Goal: Information Seeking & Learning: Compare options

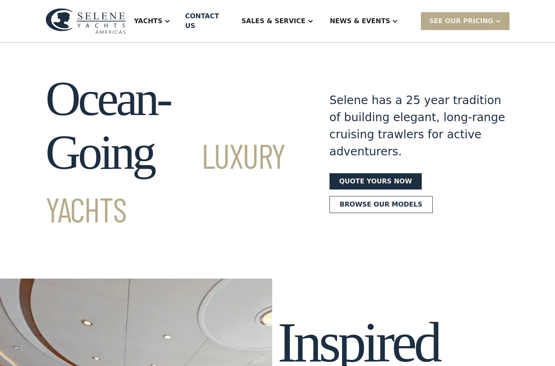
click at [179, 10] on div "Yachts" at bounding box center [152, 21] width 53 height 33
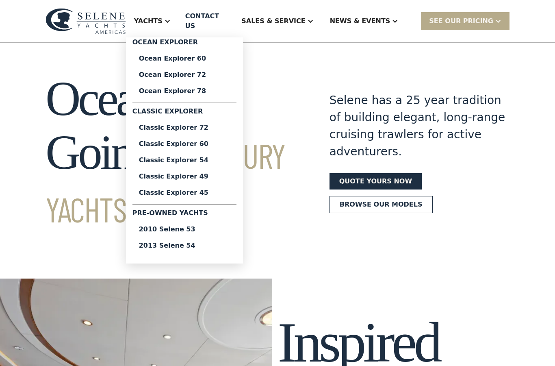
click at [229, 173] on div "Classic Explorer 49" at bounding box center [184, 176] width 91 height 7
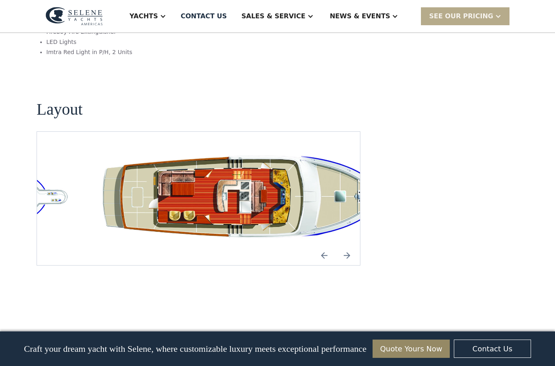
scroll to position [1504, 0]
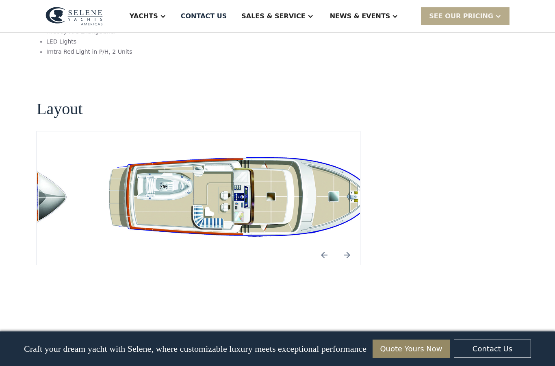
click at [223, 159] on img "open lightbox" at bounding box center [251, 198] width 310 height 94
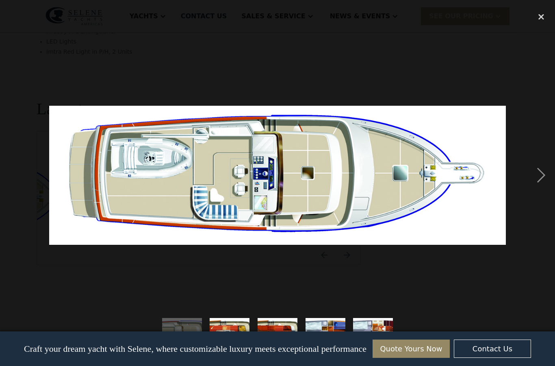
click at [533, 176] on div "next image" at bounding box center [542, 175] width 28 height 335
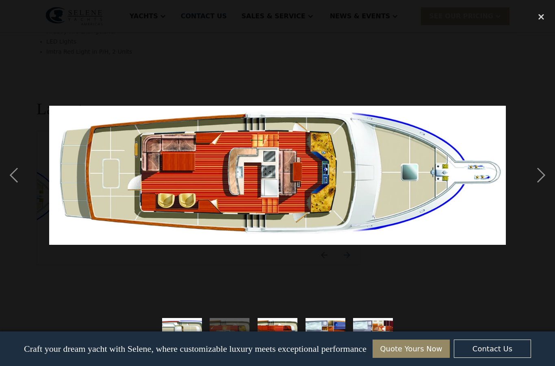
click at [545, 178] on div "next image" at bounding box center [542, 175] width 28 height 335
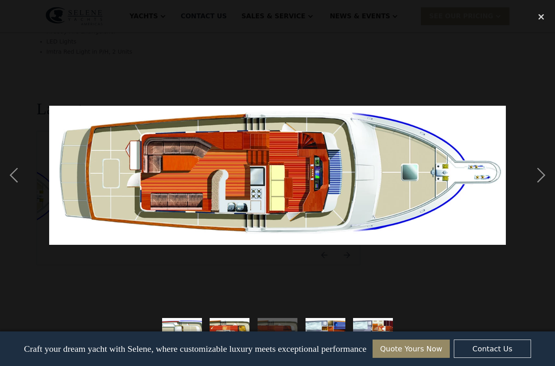
click at [13, 179] on div "previous image" at bounding box center [14, 175] width 28 height 335
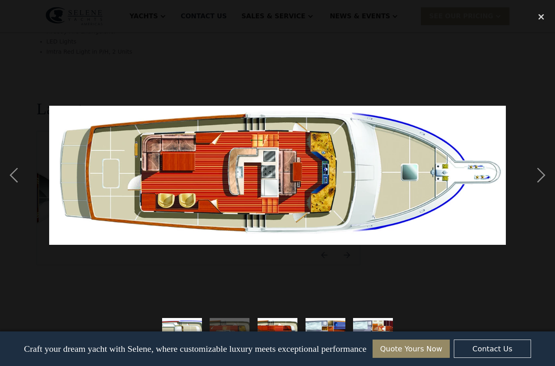
click at [544, 179] on div "next image" at bounding box center [542, 175] width 28 height 335
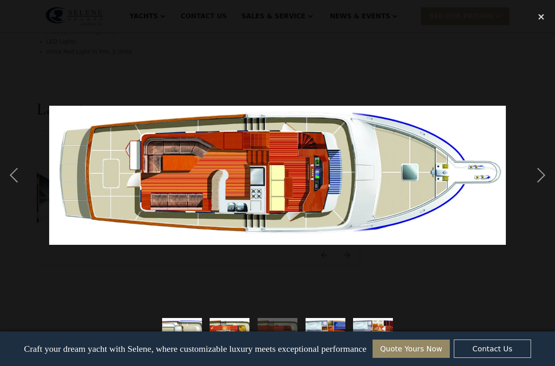
click at [12, 174] on div "previous image" at bounding box center [14, 175] width 28 height 335
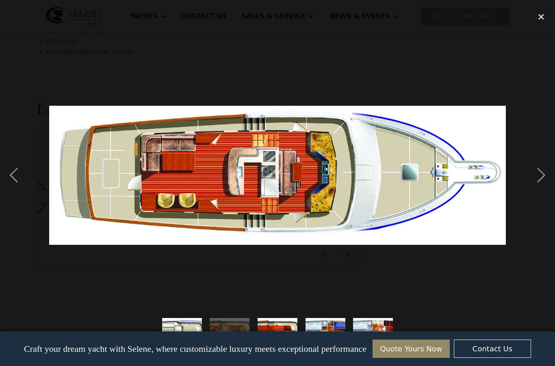
click at [539, 178] on div "next image" at bounding box center [542, 175] width 28 height 335
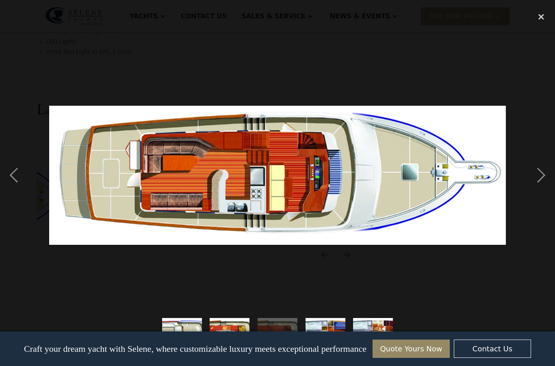
click at [13, 178] on div "previous image" at bounding box center [14, 175] width 28 height 335
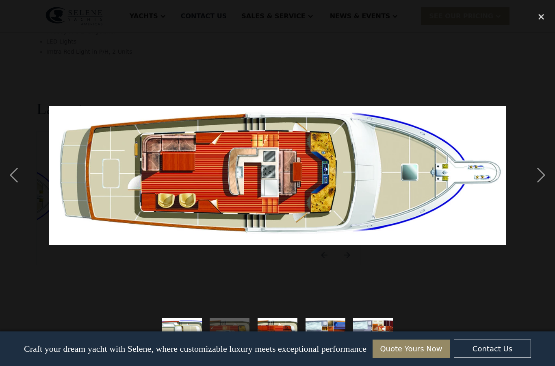
click at [541, 181] on div "next image" at bounding box center [542, 175] width 28 height 335
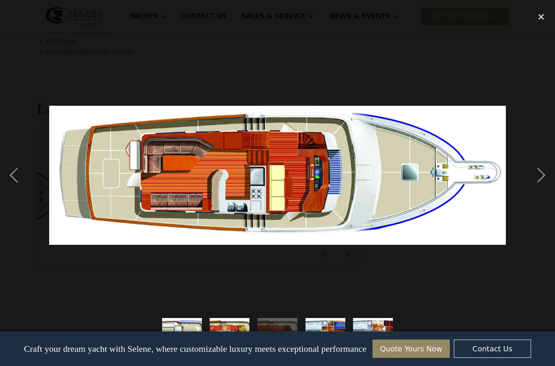
click at [5, 188] on div "previous image" at bounding box center [14, 175] width 28 height 335
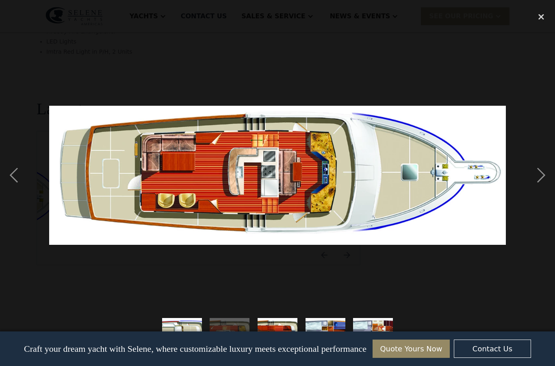
click at [541, 186] on div "next image" at bounding box center [542, 175] width 28 height 335
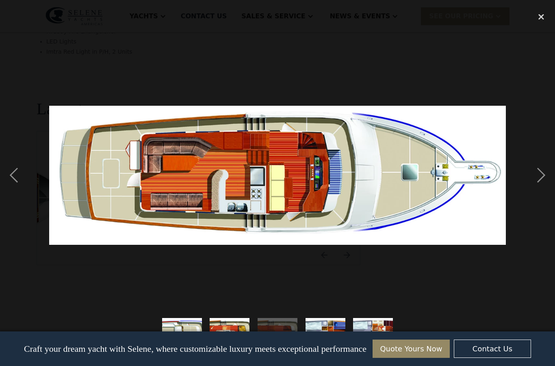
click at [3, 165] on div "previous image" at bounding box center [14, 175] width 28 height 335
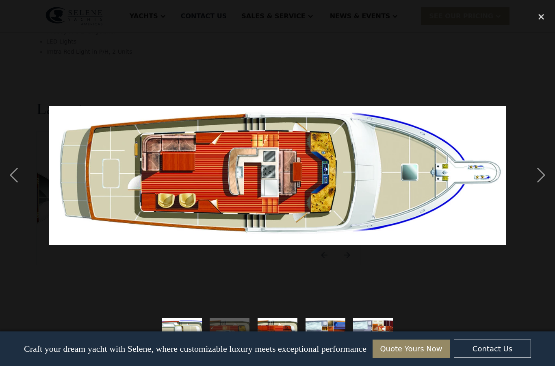
click at [546, 172] on div "next image" at bounding box center [542, 175] width 28 height 335
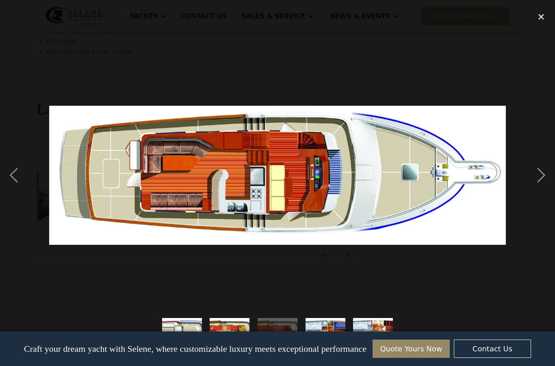
click at [5, 176] on div "previous image" at bounding box center [14, 175] width 28 height 335
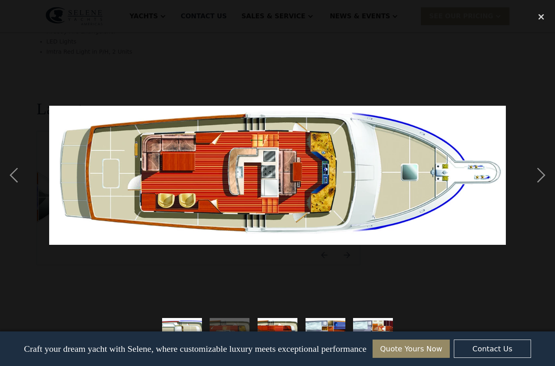
click at [543, 181] on div "next image" at bounding box center [542, 175] width 28 height 335
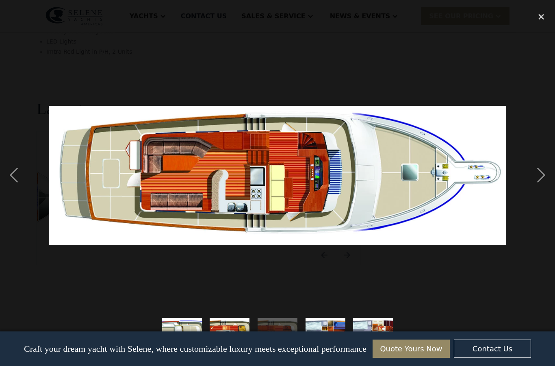
click at [544, 180] on div "next image" at bounding box center [542, 175] width 28 height 335
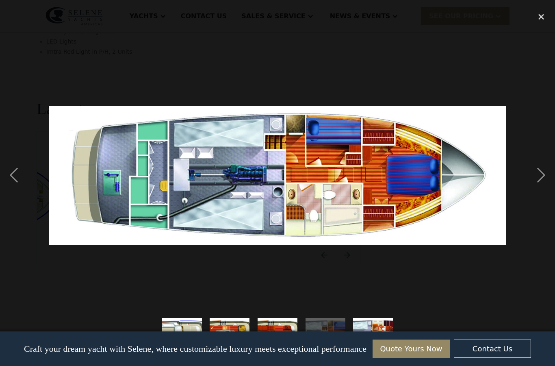
click at [543, 177] on div "next image" at bounding box center [542, 175] width 28 height 335
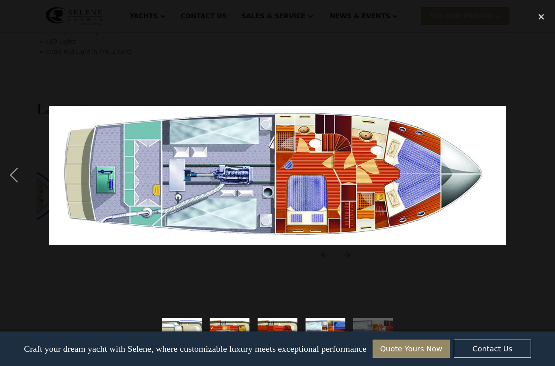
click at [13, 175] on div "previous image" at bounding box center [14, 175] width 28 height 335
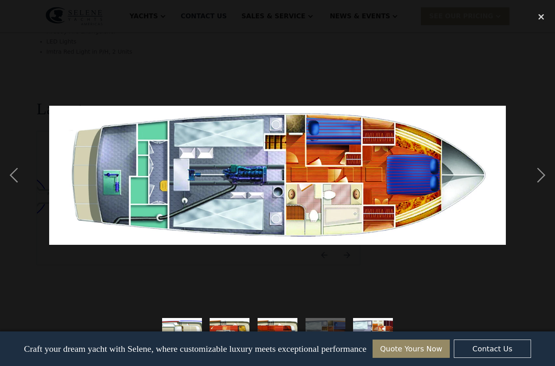
click at [552, 177] on div "next image" at bounding box center [542, 175] width 28 height 335
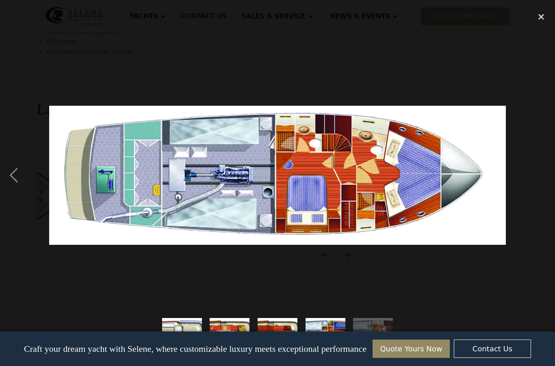
click at [7, 170] on div "previous image" at bounding box center [14, 175] width 28 height 335
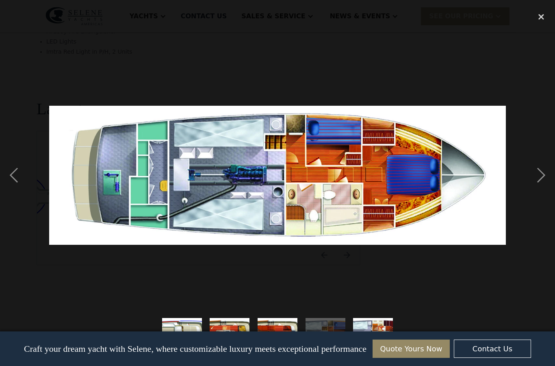
click at [542, 180] on div "next image" at bounding box center [542, 175] width 28 height 335
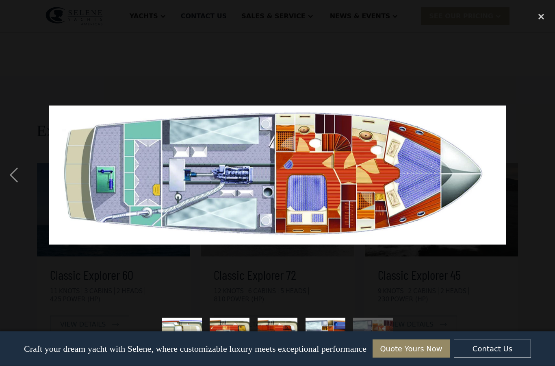
scroll to position [1765, 0]
click at [544, 16] on div "close lightbox" at bounding box center [542, 17] width 28 height 18
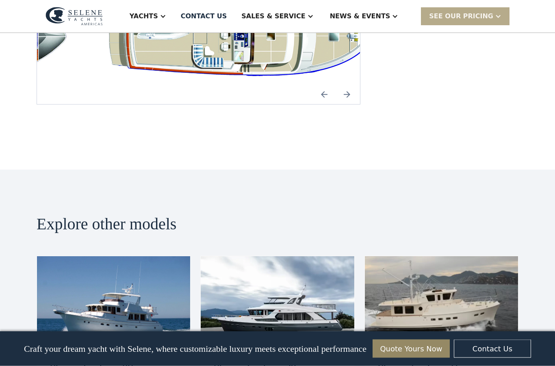
scroll to position [1640, 0]
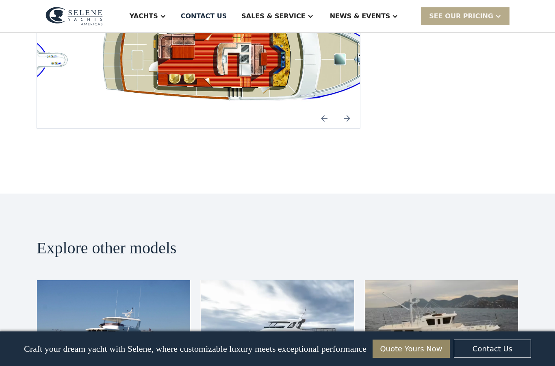
click at [174, 9] on div "Yachts" at bounding box center [148, 16] width 53 height 33
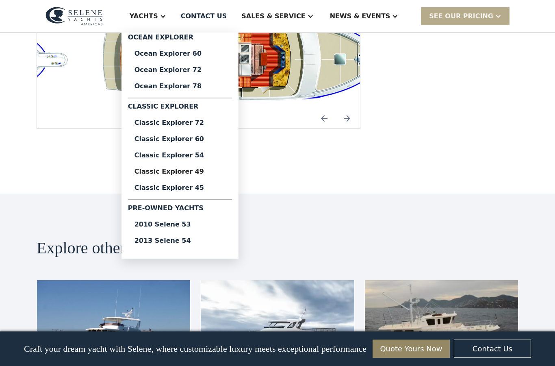
click at [172, 170] on div "Classic Explorer 49" at bounding box center [180, 171] width 91 height 7
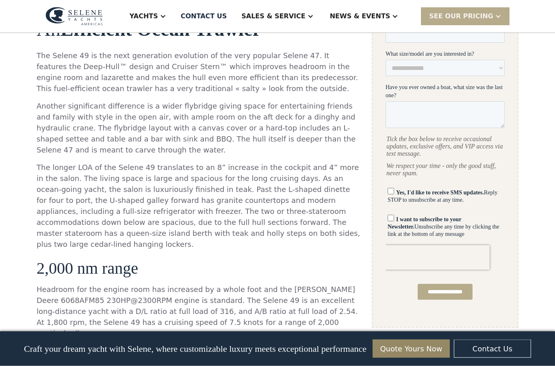
scroll to position [423, 0]
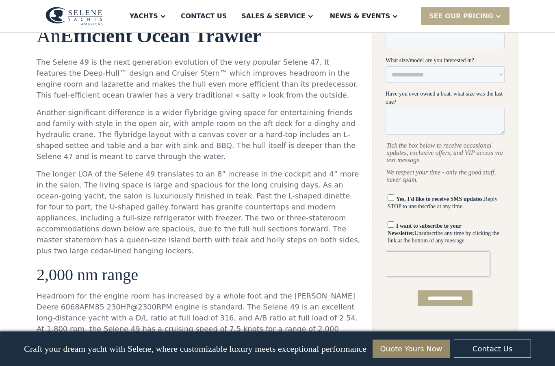
click at [158, 11] on div "Yachts" at bounding box center [144, 16] width 28 height 10
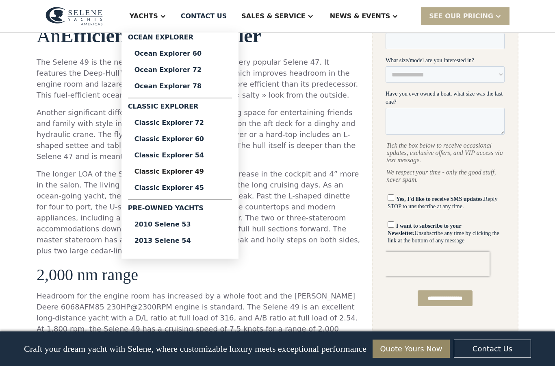
click at [226, 223] on div "2010 Selene 53" at bounding box center [180, 224] width 91 height 7
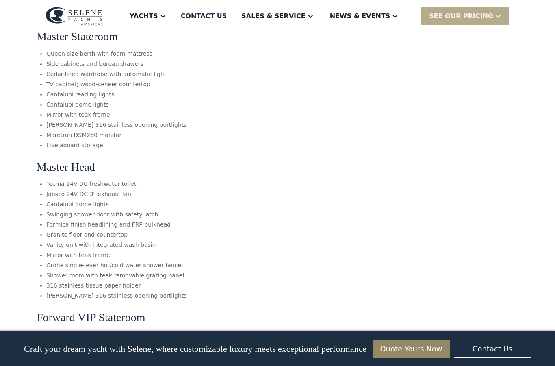
scroll to position [1657, 0]
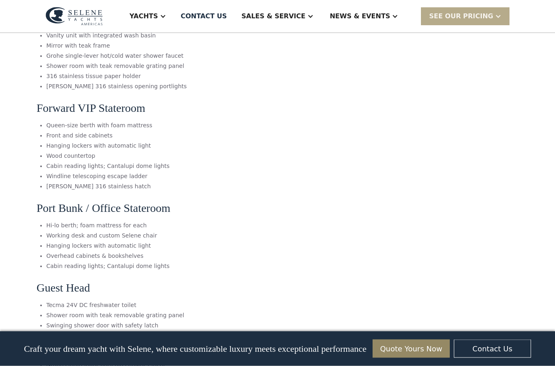
click at [158, 14] on div "Yachts" at bounding box center [144, 16] width 28 height 10
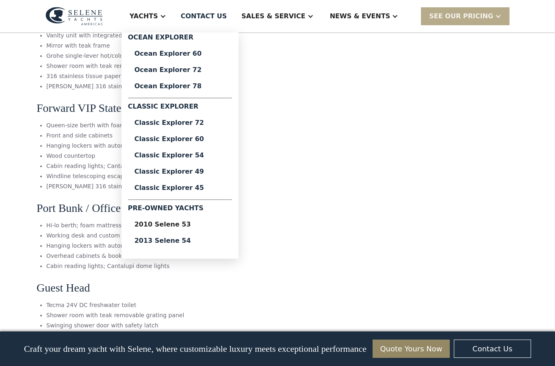
click at [182, 187] on div "Classic Explorer 45" at bounding box center [180, 188] width 91 height 7
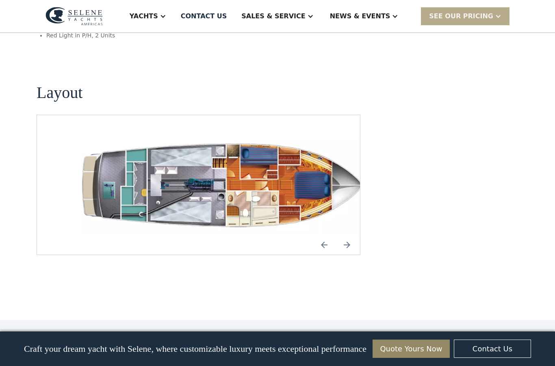
scroll to position [1160, 0]
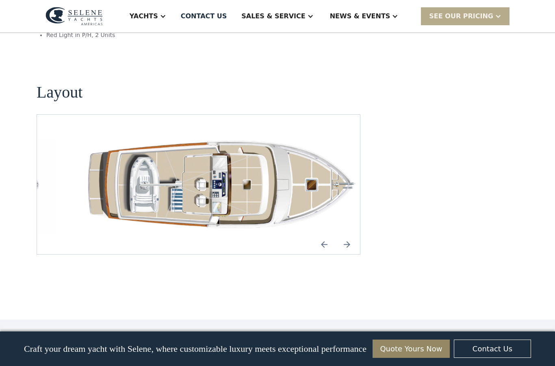
click at [231, 160] on img "open lightbox" at bounding box center [225, 184] width 310 height 100
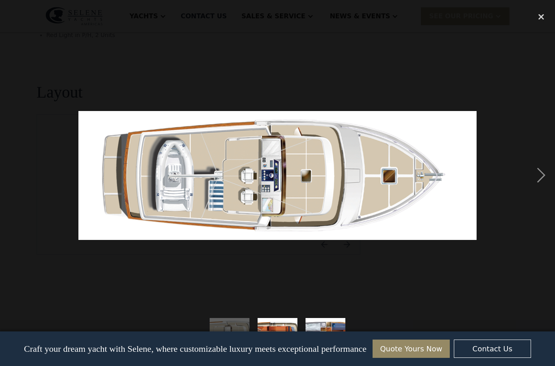
click at [538, 172] on div "next image" at bounding box center [542, 175] width 28 height 335
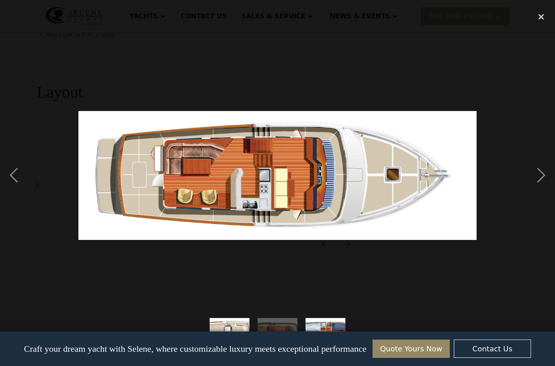
click at [551, 174] on div "next image" at bounding box center [542, 175] width 28 height 335
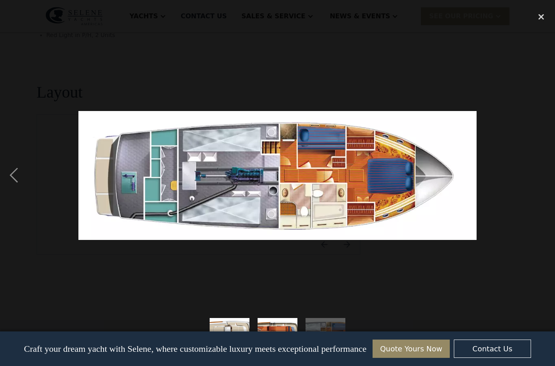
click at [544, 11] on div "close lightbox" at bounding box center [542, 17] width 28 height 18
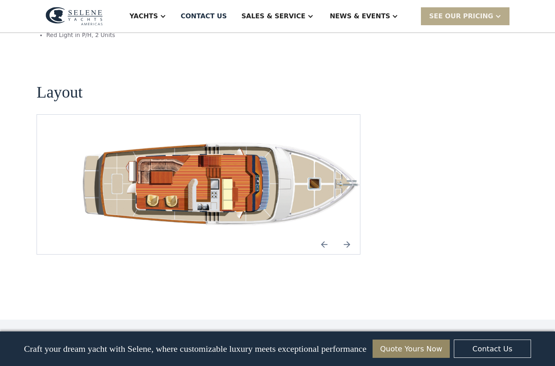
click at [158, 20] on div "Yachts" at bounding box center [144, 16] width 28 height 10
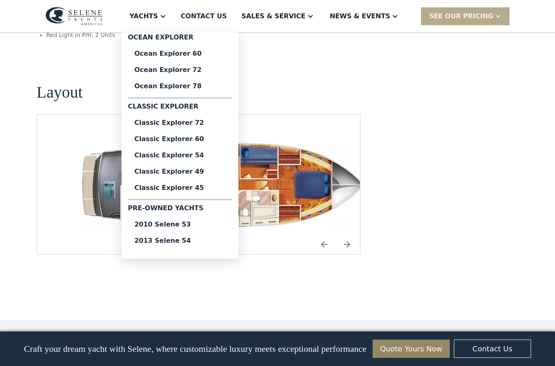
click at [181, 153] on div "Classic Explorer 54" at bounding box center [180, 155] width 91 height 7
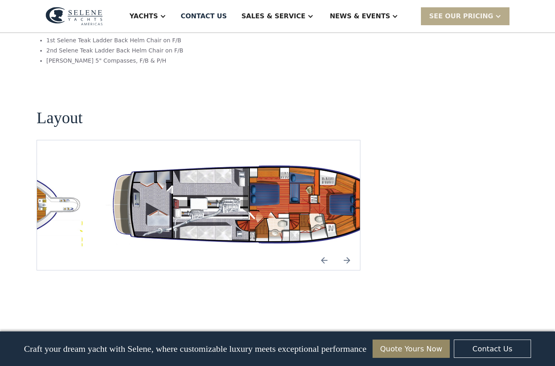
scroll to position [1405, 0]
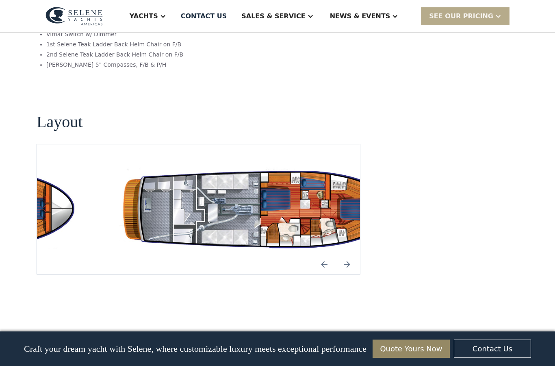
click at [216, 178] on img "open lightbox" at bounding box center [264, 209] width 310 height 90
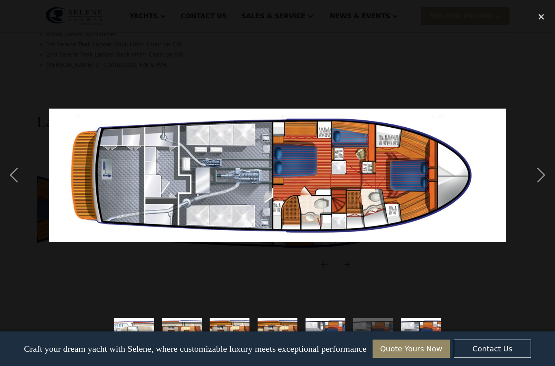
scroll to position [0, 0]
click at [544, 177] on div "next image" at bounding box center [542, 175] width 28 height 335
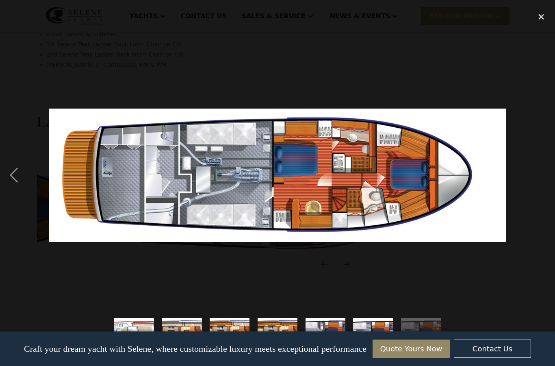
click at [542, 177] on div "next image" at bounding box center [542, 175] width 28 height 335
click at [19, 172] on div "previous image" at bounding box center [14, 175] width 28 height 335
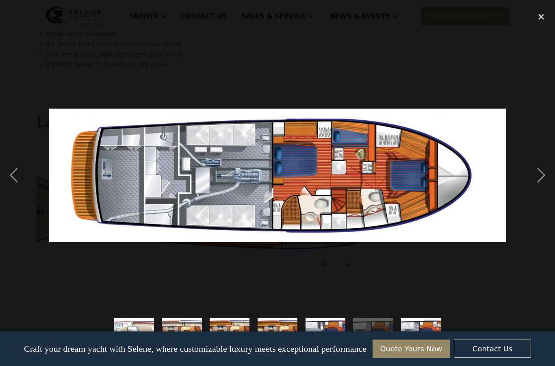
click at [542, 182] on div "next image" at bounding box center [542, 175] width 28 height 335
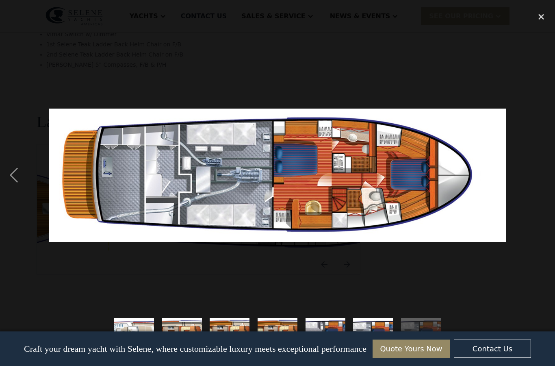
click at [13, 170] on div "previous image" at bounding box center [14, 175] width 28 height 335
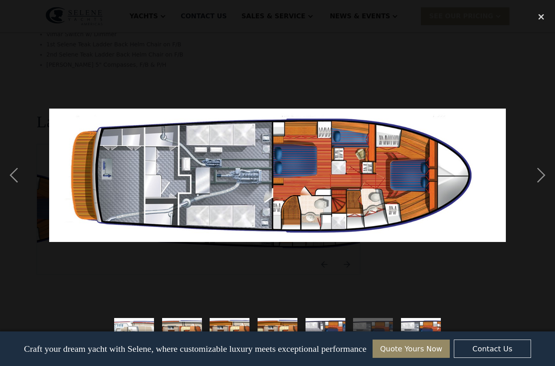
click at [541, 176] on div "next image" at bounding box center [542, 175] width 28 height 335
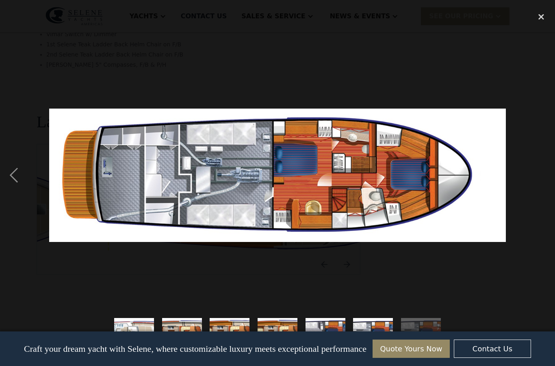
click at [15, 170] on div "previous image" at bounding box center [14, 175] width 28 height 335
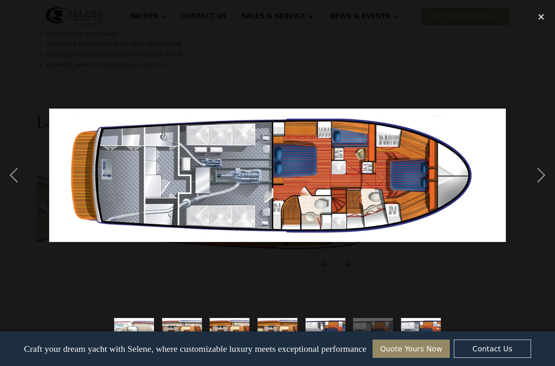
click at [13, 168] on div "previous image" at bounding box center [14, 175] width 28 height 335
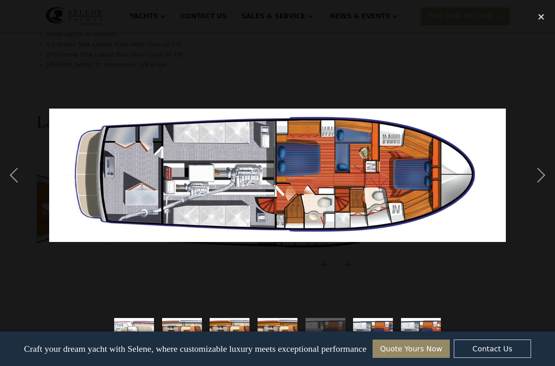
click at [12, 167] on div "previous image" at bounding box center [14, 175] width 28 height 335
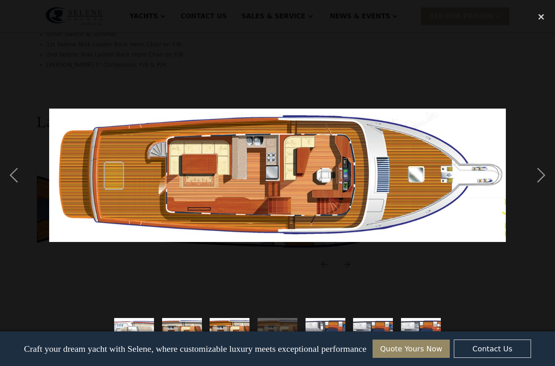
click at [19, 175] on div "previous image" at bounding box center [14, 175] width 28 height 335
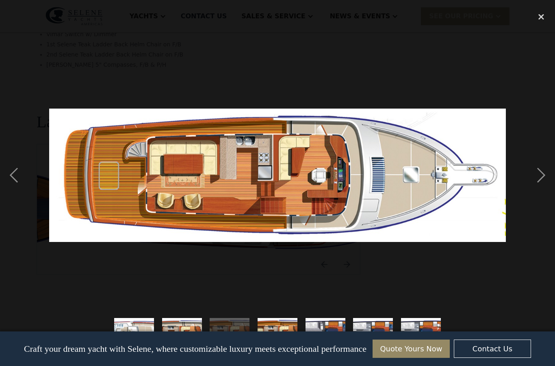
click at [22, 176] on div "previous image" at bounding box center [14, 175] width 28 height 335
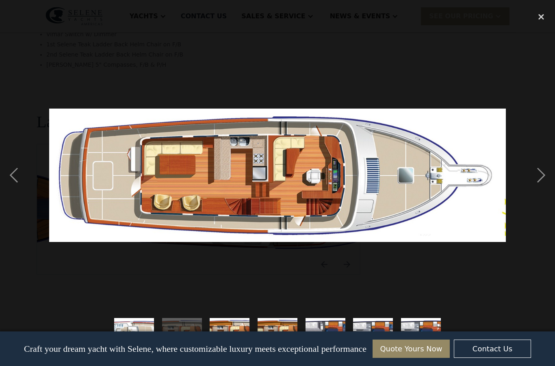
click at [546, 22] on div "close lightbox" at bounding box center [542, 17] width 28 height 18
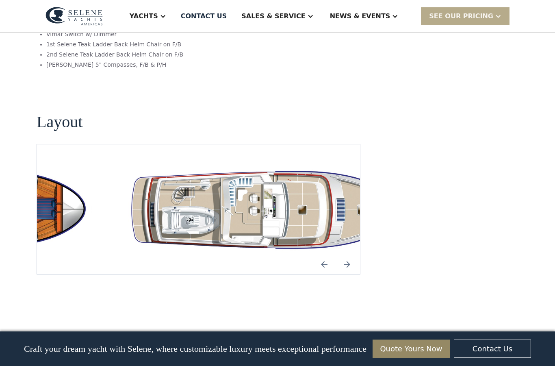
click at [158, 20] on div "Yachts" at bounding box center [144, 16] width 28 height 10
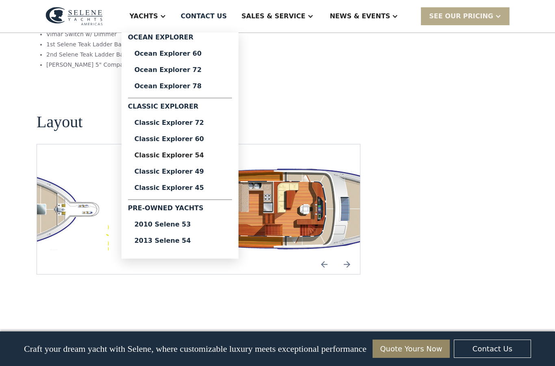
click at [182, 51] on div "Ocean Explorer 60" at bounding box center [180, 53] width 91 height 7
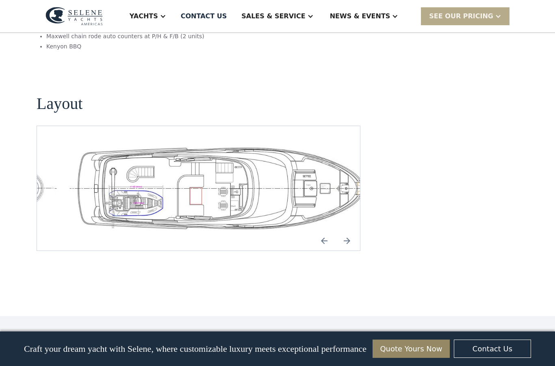
scroll to position [1750, 0]
click at [219, 145] on img "open lightbox" at bounding box center [225, 187] width 310 height 85
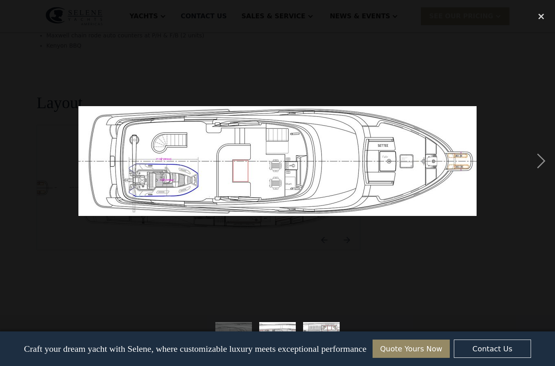
click at [540, 161] on div "next image" at bounding box center [542, 160] width 28 height 307
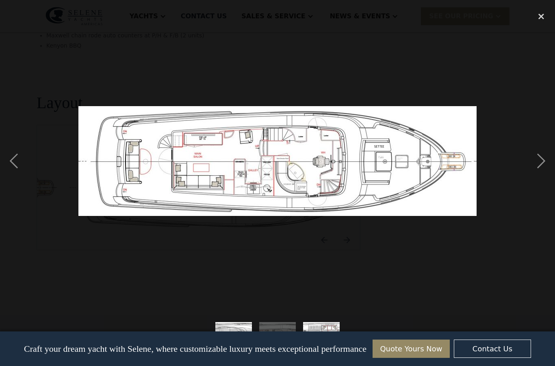
click at [543, 157] on div "next image" at bounding box center [542, 160] width 28 height 307
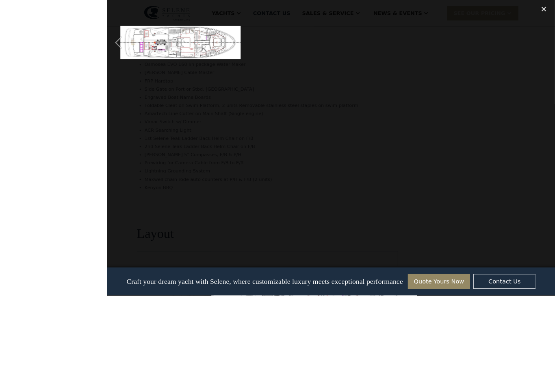
scroll to position [1691, 0]
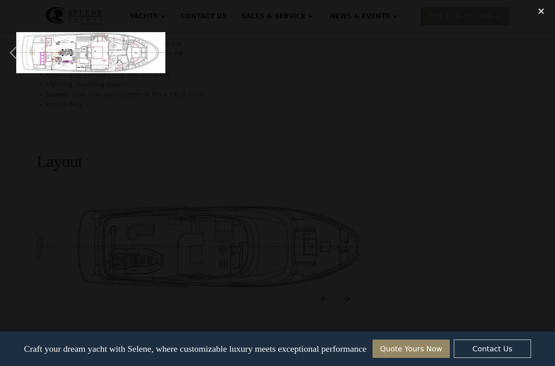
click at [542, 14] on div "close lightbox" at bounding box center [542, 11] width 28 height 18
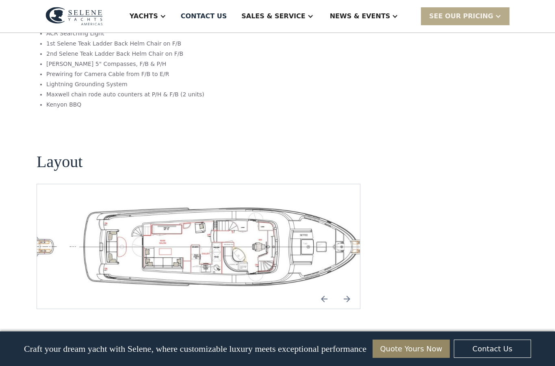
click at [204, 204] on img "open lightbox" at bounding box center [225, 246] width 310 height 85
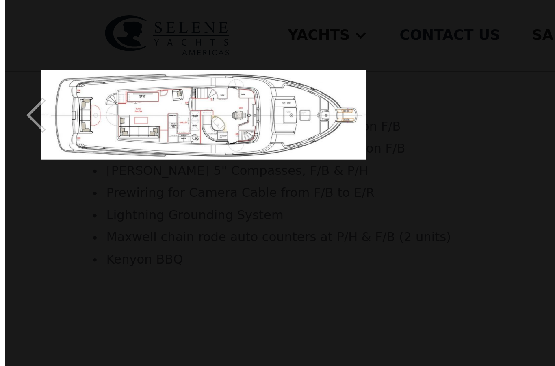
scroll to position [1666, 0]
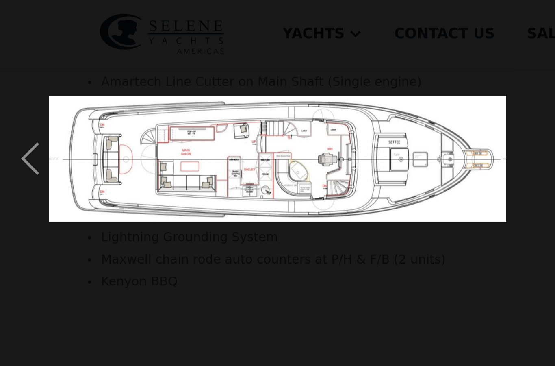
click at [242, 75] on div at bounding box center [127, 73] width 255 height 141
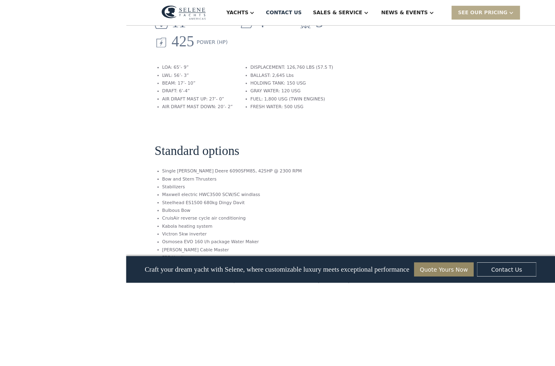
scroll to position [1505, 0]
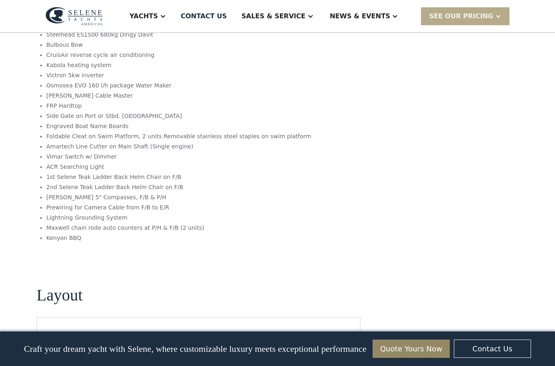
scroll to position [1577, 0]
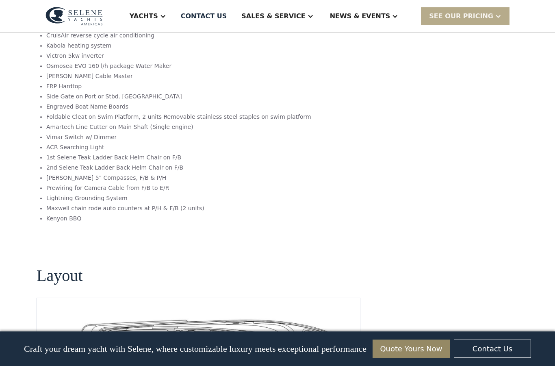
click at [229, 320] on img "open lightbox" at bounding box center [225, 360] width 310 height 85
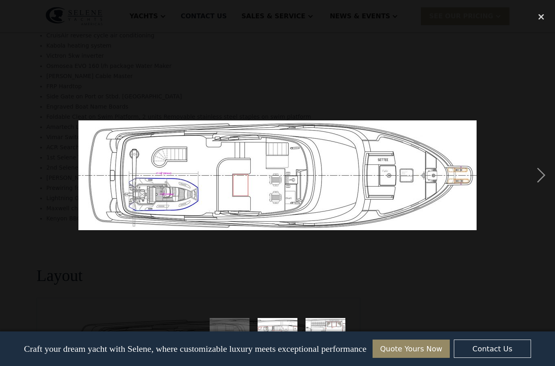
click at [536, 172] on div "next image" at bounding box center [542, 175] width 28 height 335
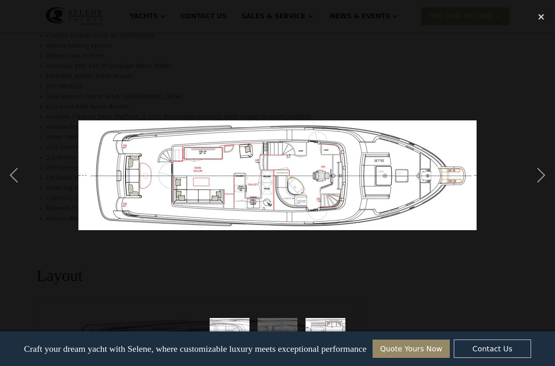
click at [539, 175] on div "next image" at bounding box center [542, 175] width 28 height 335
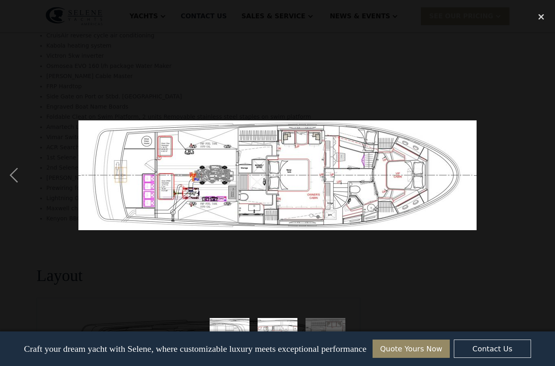
click at [546, 185] on div "next image" at bounding box center [542, 175] width 28 height 335
click at [544, 8] on div "close lightbox" at bounding box center [542, 17] width 28 height 18
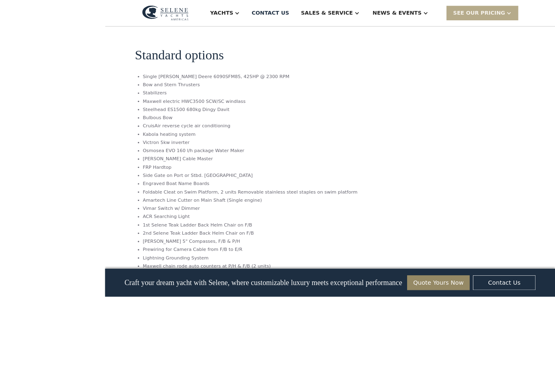
scroll to position [1540, 0]
